Goal: Use online tool/utility: Utilize a website feature to perform a specific function

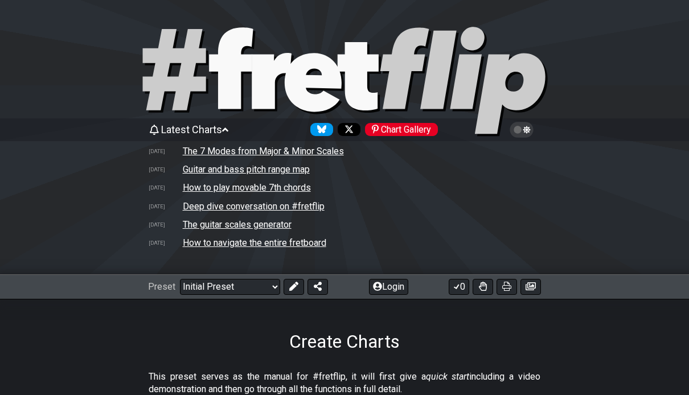
select select "B"
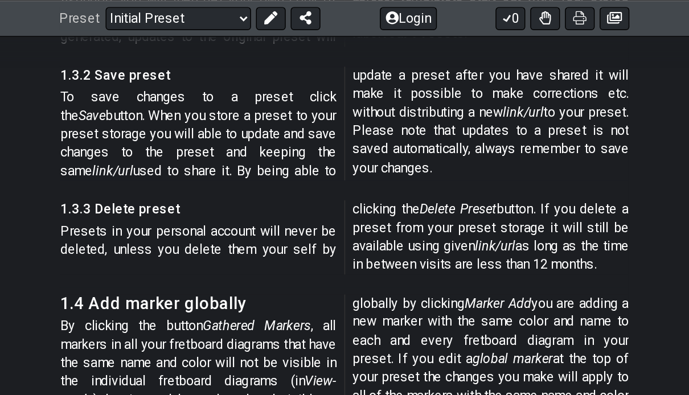
scroll to position [2819, 0]
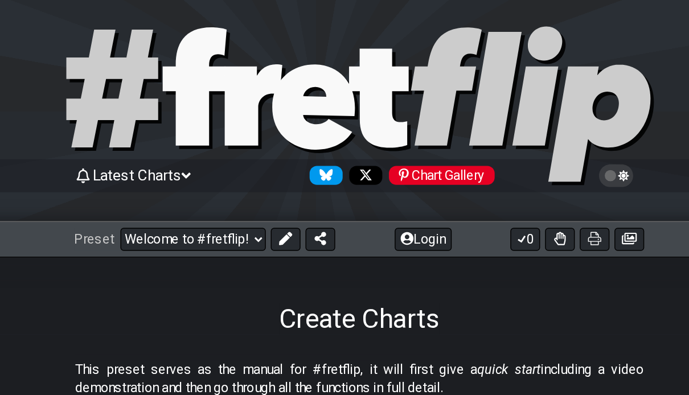
click at [143, 54] on icon at bounding box center [174, 69] width 63 height 81
select select "C"
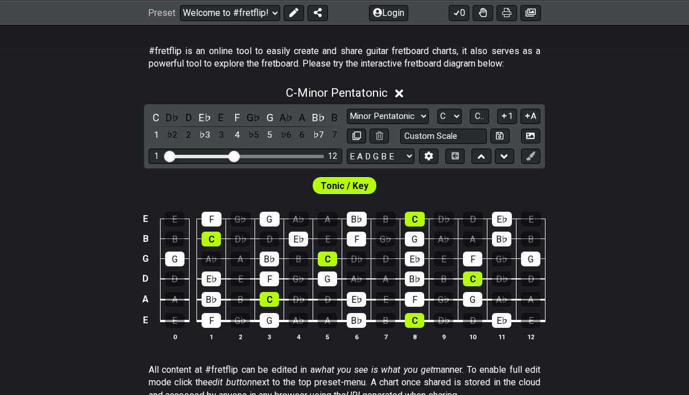
scroll to position [211, 0]
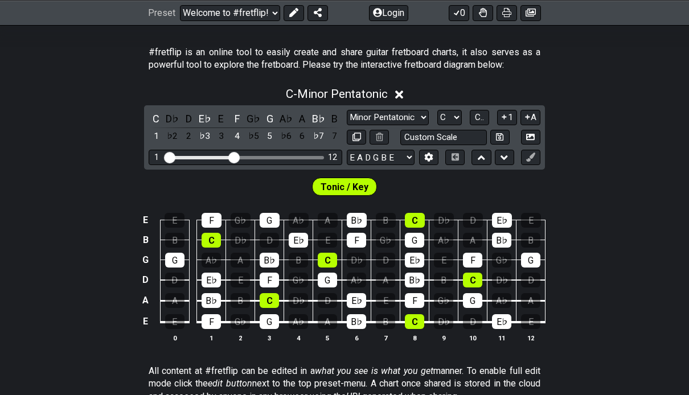
click at [411, 121] on select "Minor Pentatonic Click to edit Minor Pentatonic Major Pentatonic Minor Blues Ma…" at bounding box center [388, 117] width 82 height 15
select select "Diminished"
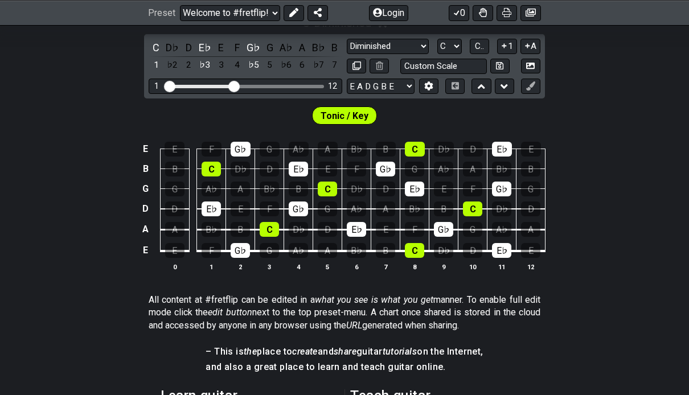
scroll to position [280, 0]
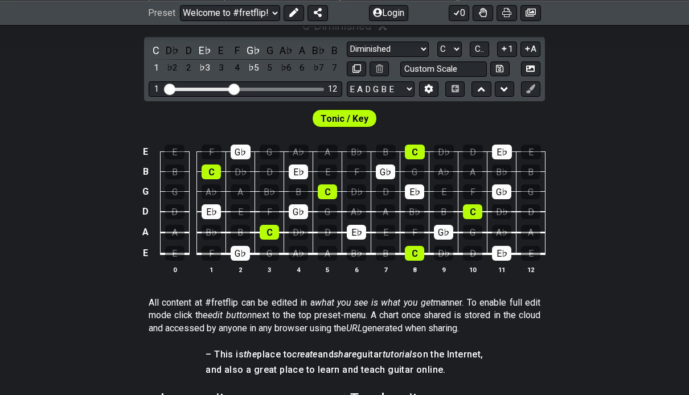
click at [452, 71] on input "Custom Scale" at bounding box center [443, 69] width 87 height 15
click at [612, 108] on div "Tonic / Key" at bounding box center [344, 115] width 689 height 28
type input "Custom Scale"
click at [402, 48] on select "Minor Pentatonic Click to edit Minor Pentatonic Major Pentatonic Minor Blues Ma…" at bounding box center [388, 49] width 82 height 15
select select "Sym. Dim. / Half-Whole"
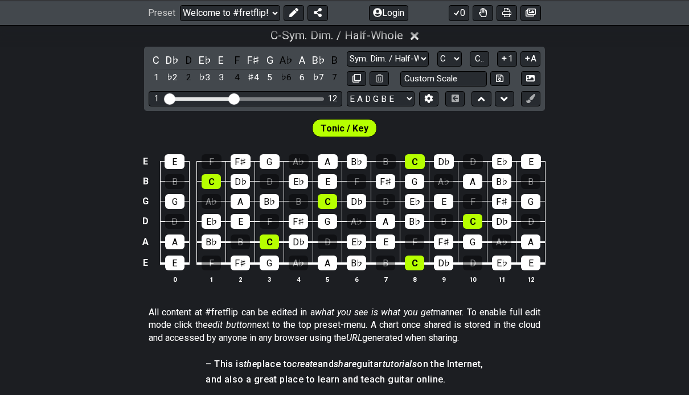
scroll to position [251, 0]
